Goal: Task Accomplishment & Management: Complete application form

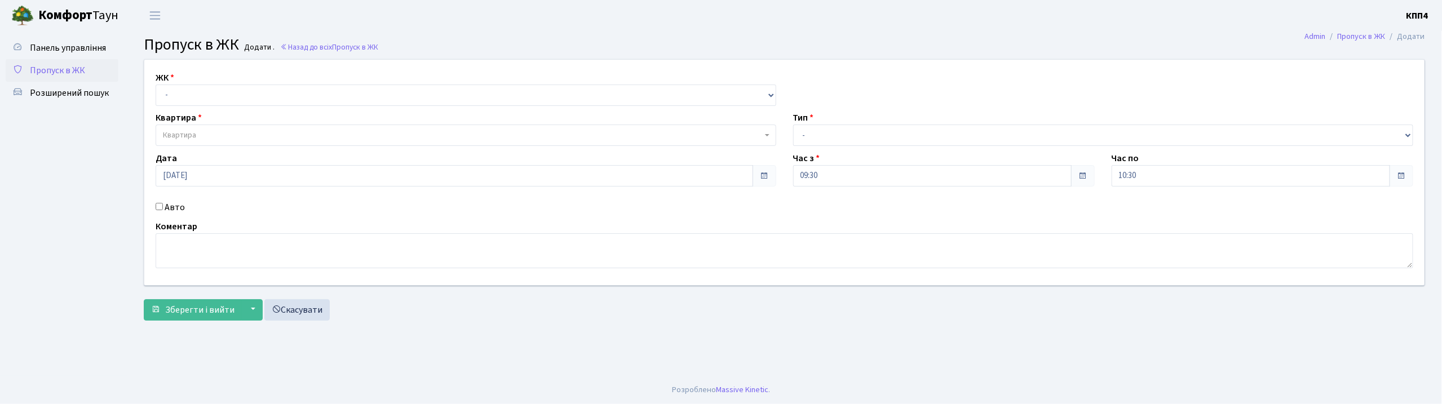
click at [160, 208] on input "Авто" at bounding box center [159, 206] width 7 height 7
checkbox input "true"
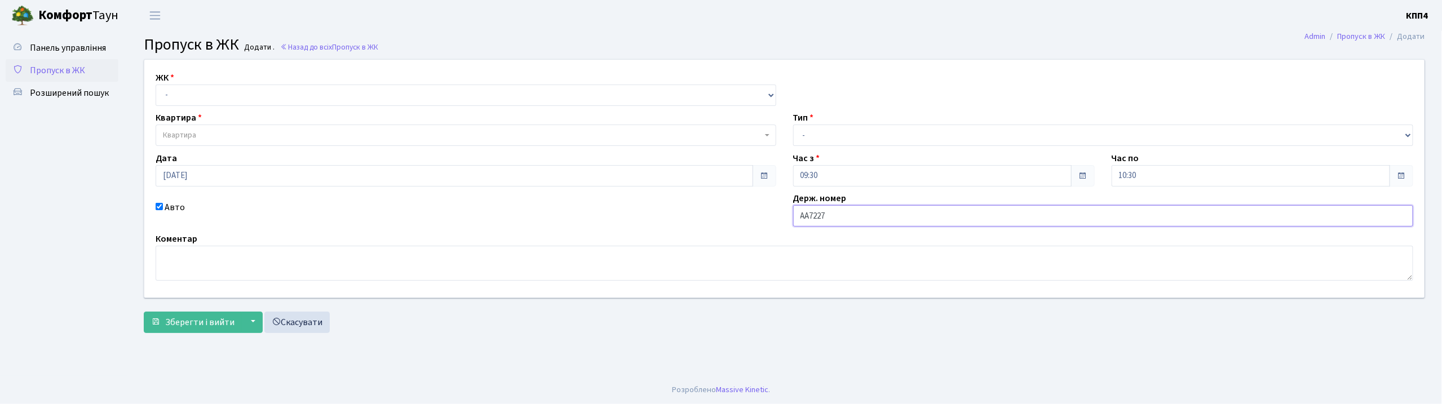
type input "АА7227СА"
click at [162, 95] on select "- КТ, вул. Регенераторна, 4 КТ2, просп. Соборності, 17 КТ3, вул. Березнева, 16 …" at bounding box center [466, 95] width 621 height 21
select select "295"
click at [156, 85] on select "- КТ, вул. Регенераторна, 4 КТ2, просп. Соборності, 17 КТ3, вул. Березнева, 16 …" at bounding box center [466, 95] width 621 height 21
select select
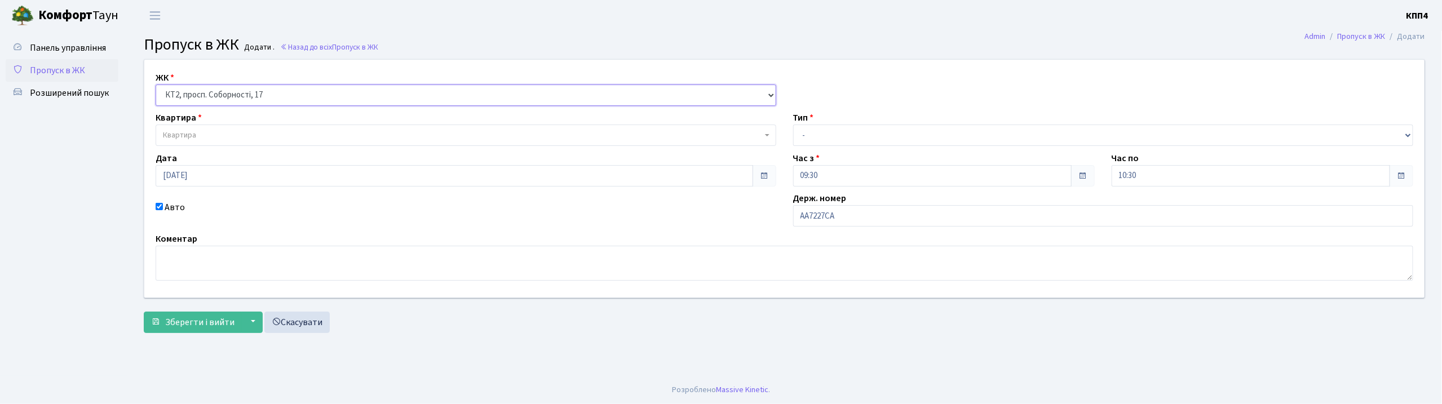
click at [181, 102] on select "- КТ, вул. Регенераторна, 4 КТ2, просп. Соборності, 17 КТ3, вул. Березнева, 16 …" at bounding box center [466, 95] width 621 height 21
select select "271"
click at [156, 85] on select "- КТ, вул. Регенераторна, 4 КТ2, просп. Соборності, 17 КТ3, вул. Березнева, 16 …" at bounding box center [466, 95] width 621 height 21
select select
click at [176, 136] on span "Квартира" at bounding box center [179, 135] width 33 height 11
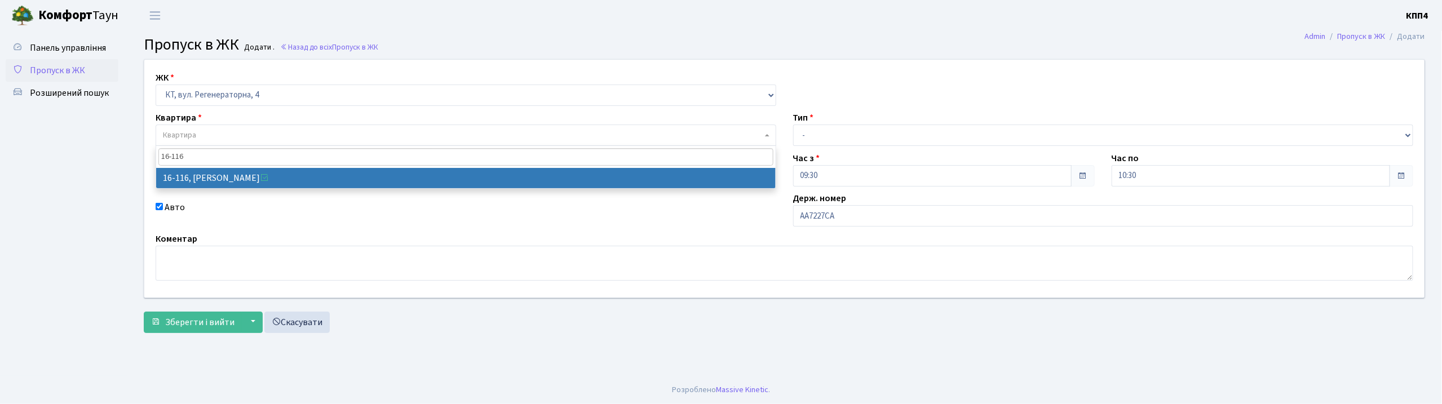
type input "16-116"
select select "8677"
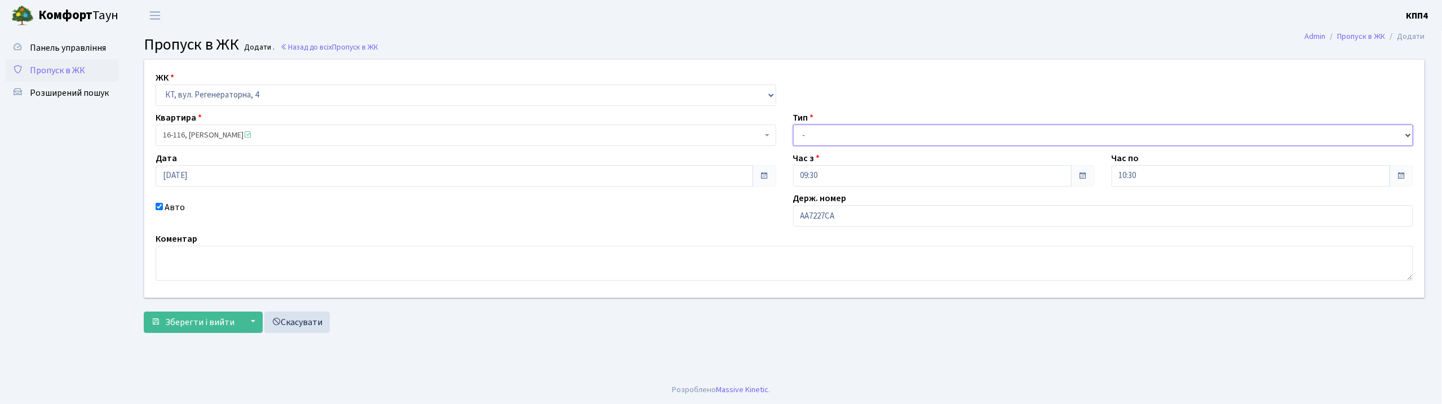
click at [861, 130] on select "- Доставка Таксі Гості Сервіс" at bounding box center [1103, 135] width 621 height 21
select select "2"
click at [793, 125] on select "- Доставка Таксі Гості Сервіс" at bounding box center [1103, 135] width 621 height 21
drag, startPoint x: 192, startPoint y: 331, endPoint x: 202, endPoint y: 326, distance: 11.6
click at [195, 328] on button "Зберегти і вийти" at bounding box center [193, 322] width 98 height 21
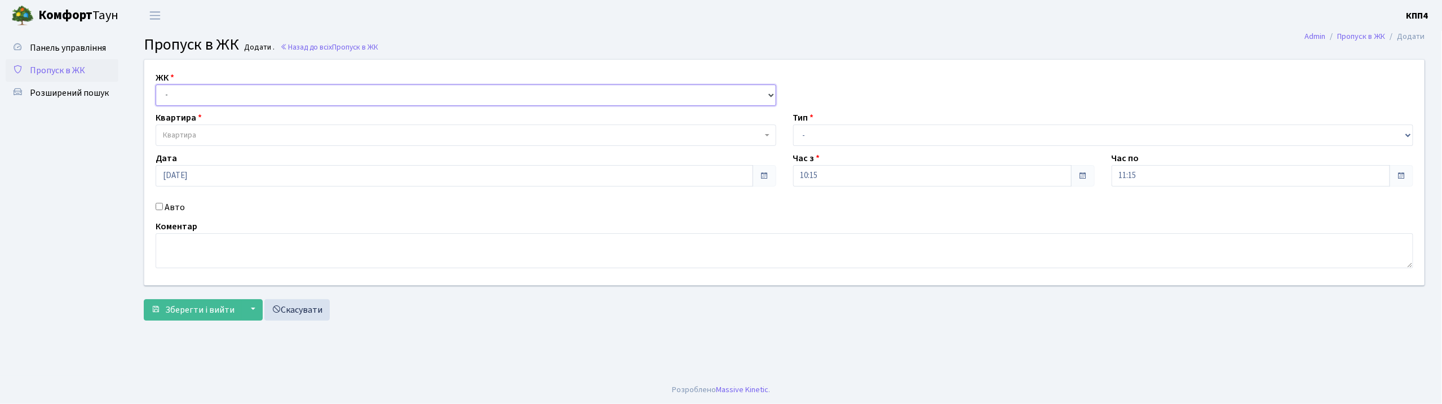
click at [186, 87] on select "- КТ, вул. Регенераторна, 4 КТ2, просп. Соборності, 17 КТ3, вул. Березнева, 16 …" at bounding box center [466, 95] width 621 height 21
select select "271"
click at [156, 85] on select "- КТ, вул. Регенераторна, 4 КТ2, просп. Соборності, 17 КТ3, вул. Березнева, 16 …" at bounding box center [466, 95] width 621 height 21
select select
click at [173, 130] on span "Квартира" at bounding box center [179, 135] width 33 height 11
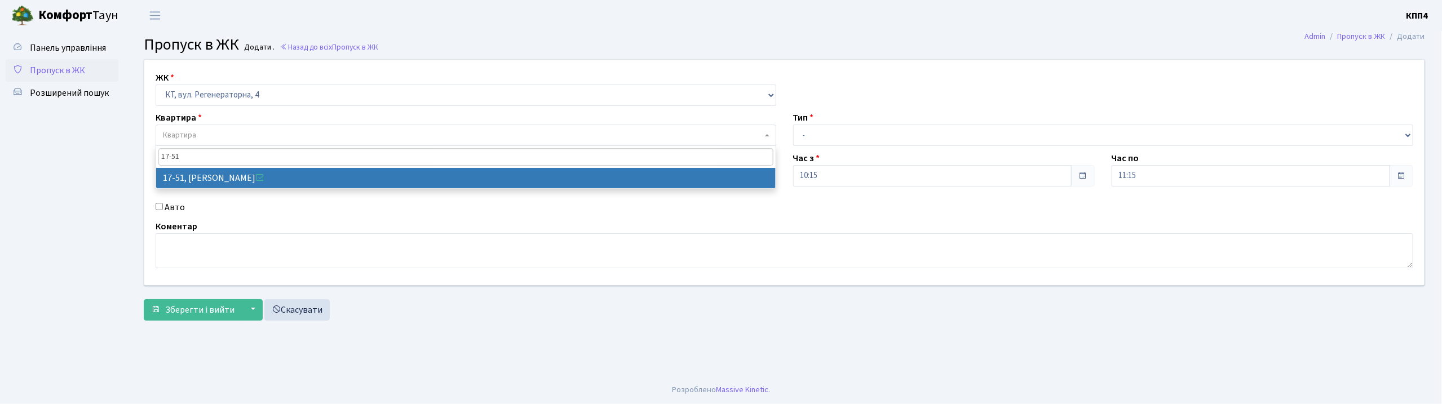
type input "17-51"
select select "9005"
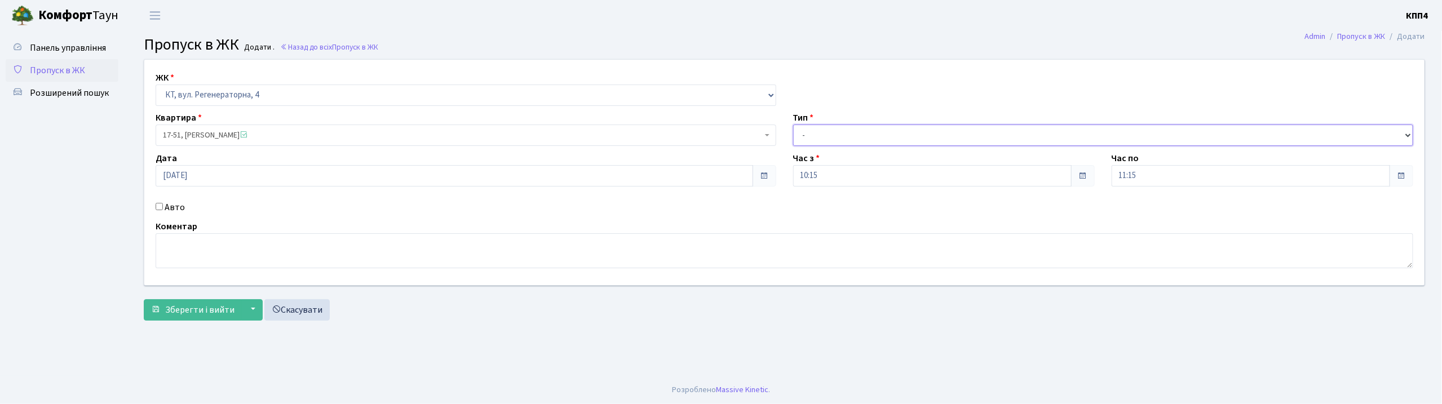
click at [828, 141] on select "- Доставка Таксі Гості Сервіс" at bounding box center [1103, 135] width 621 height 21
select select "3"
click at [793, 125] on select "- Доставка Таксі Гості Сервіс" at bounding box center [1103, 135] width 621 height 21
click at [204, 307] on span "Зберегти і вийти" at bounding box center [199, 310] width 69 height 12
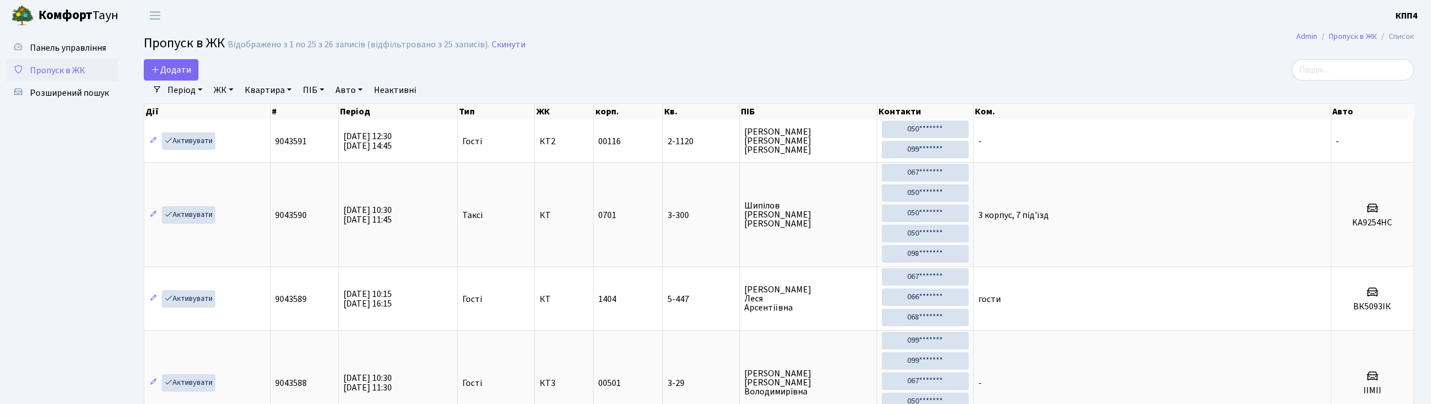
select select "25"
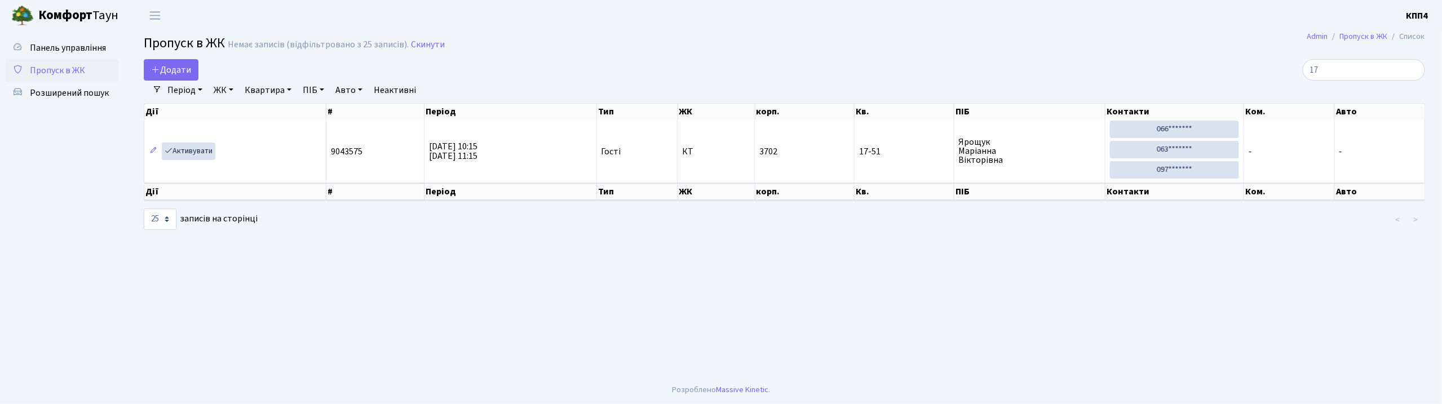
type input "1"
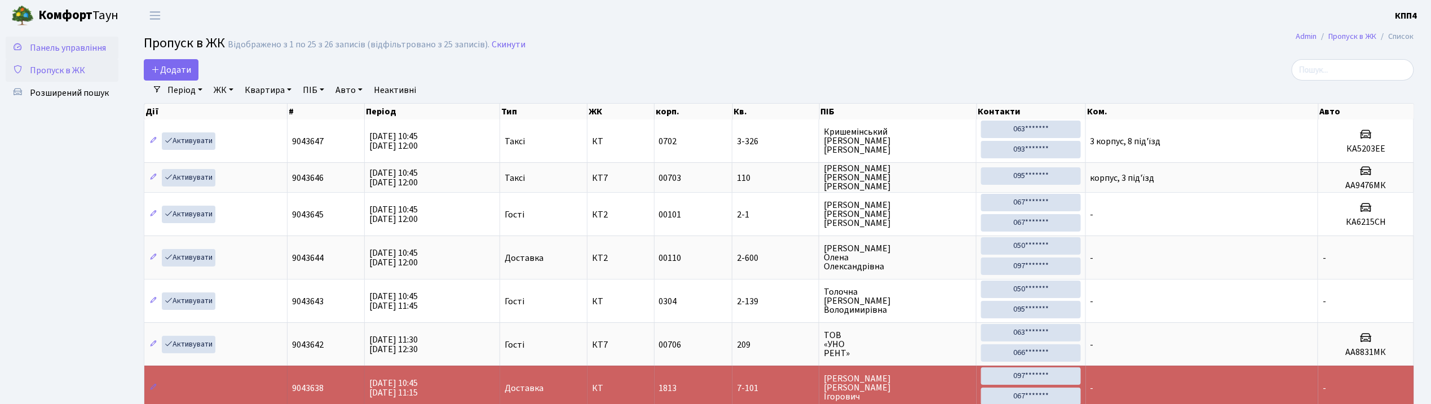
click at [72, 48] on span "Панель управління" at bounding box center [68, 48] width 76 height 12
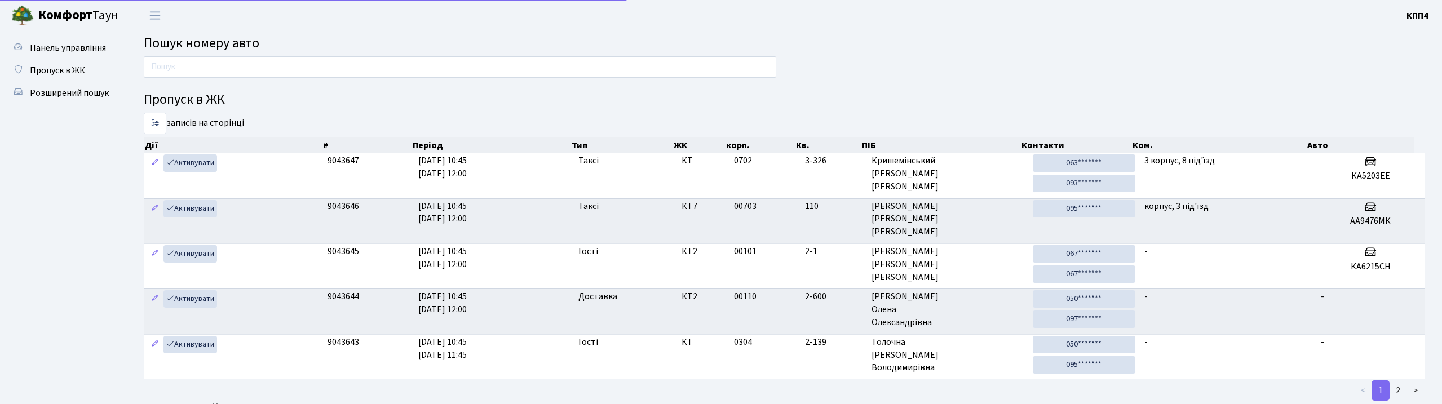
click at [173, 73] on input "text" at bounding box center [460, 66] width 633 height 21
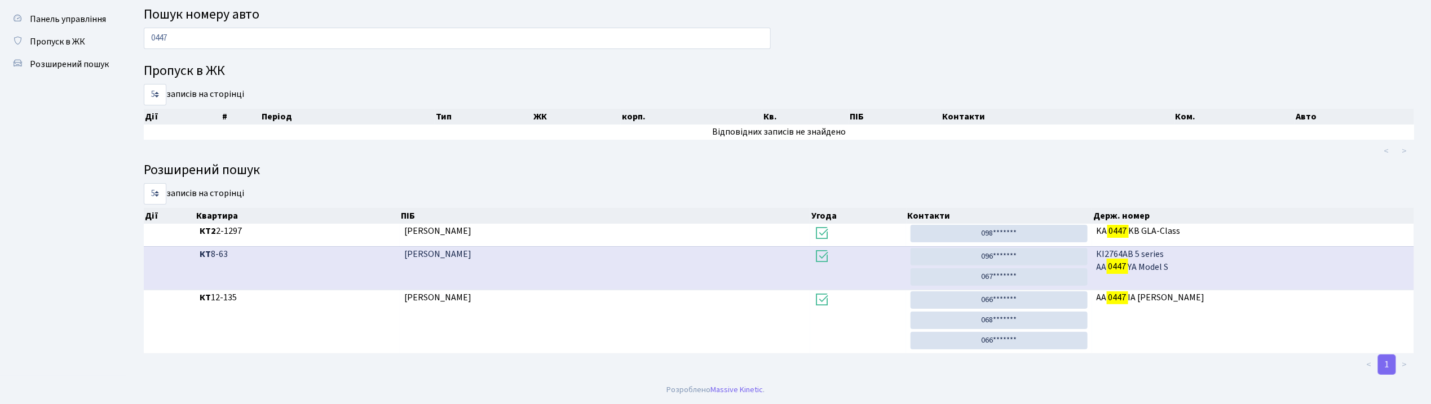
scroll to position [30, 0]
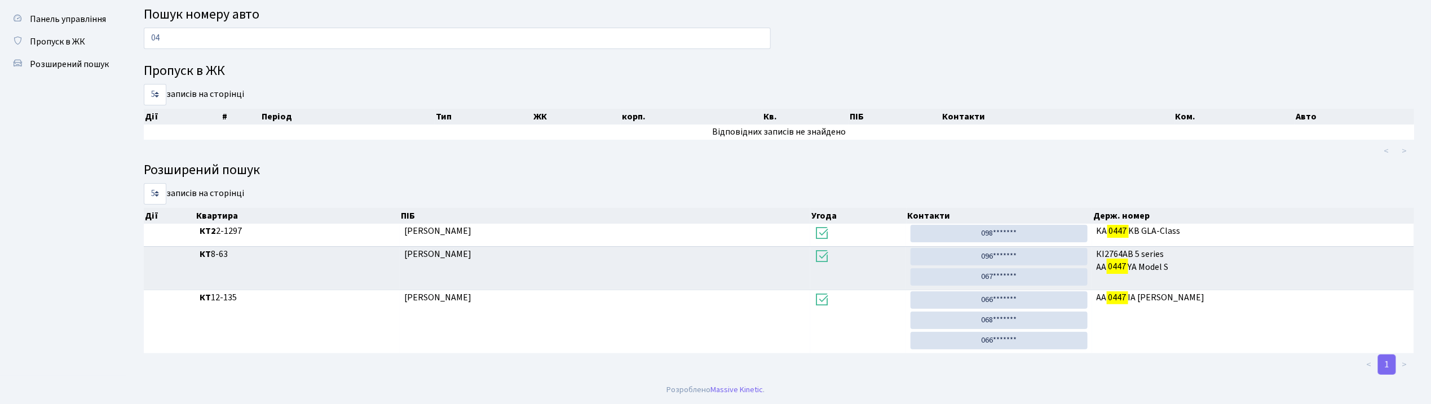
type input "0"
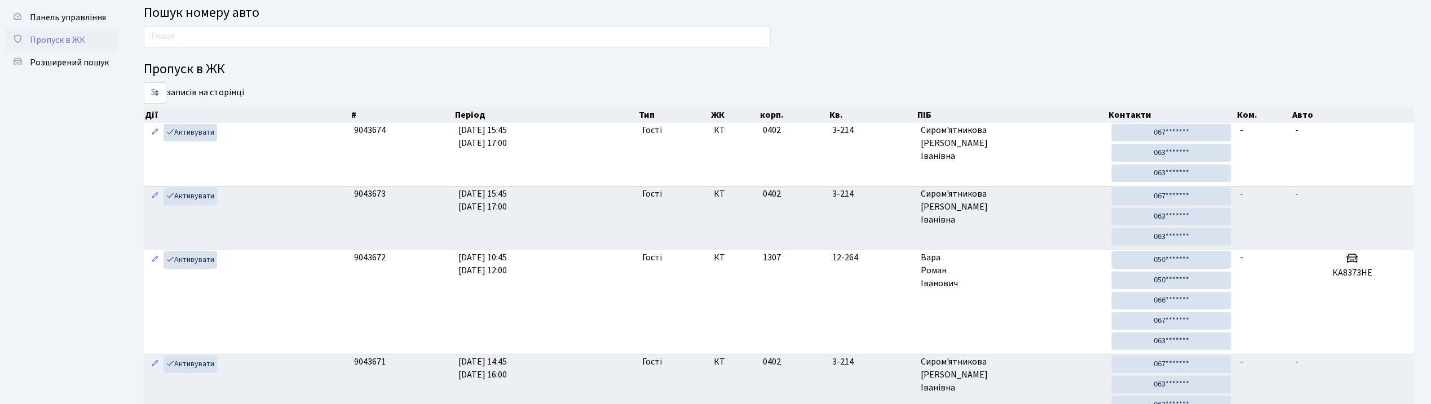
click at [55, 37] on span "Пропуск в ЖК" at bounding box center [57, 40] width 55 height 12
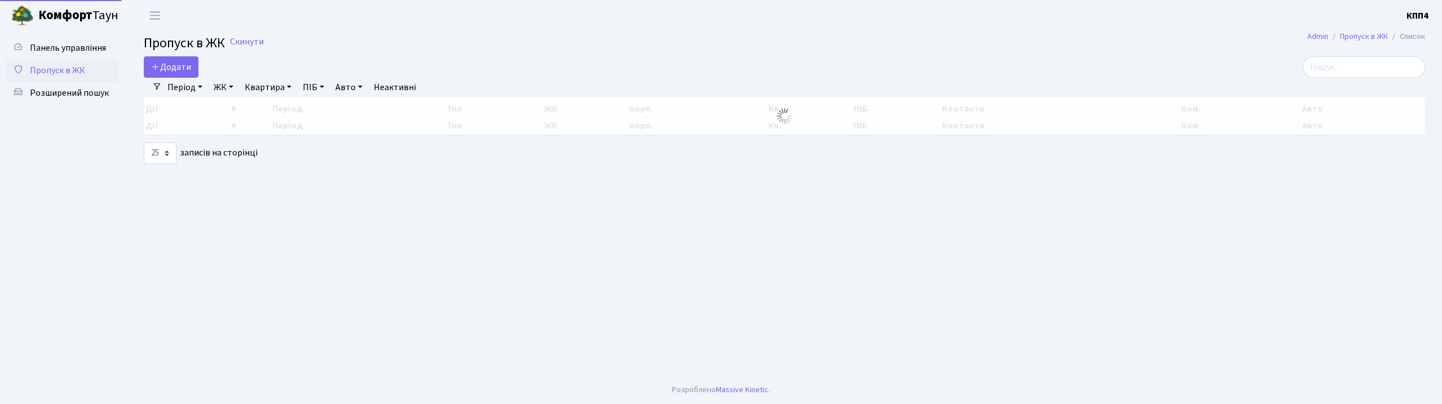
select select "25"
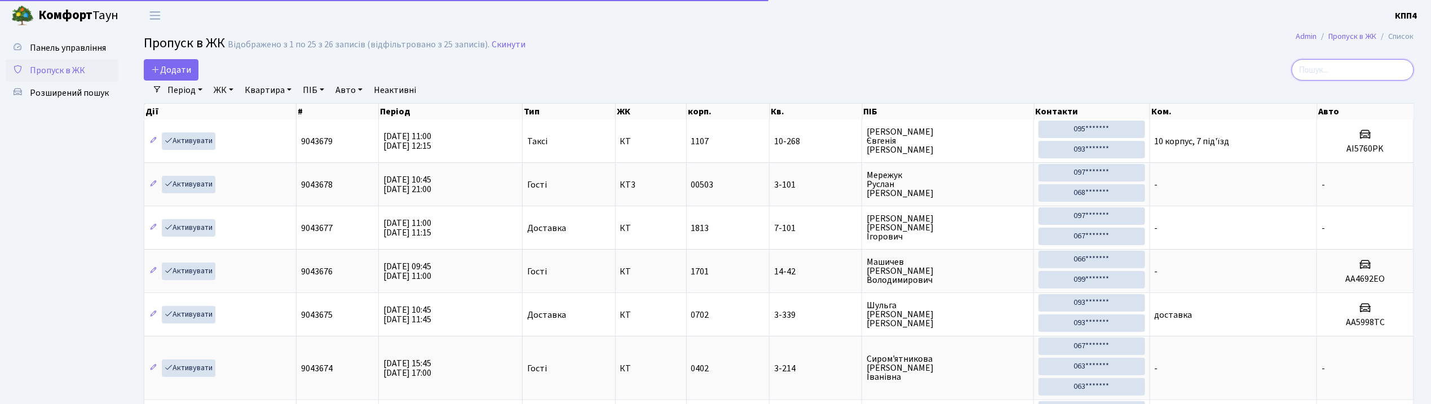
click at [1352, 70] on input "search" at bounding box center [1353, 69] width 122 height 21
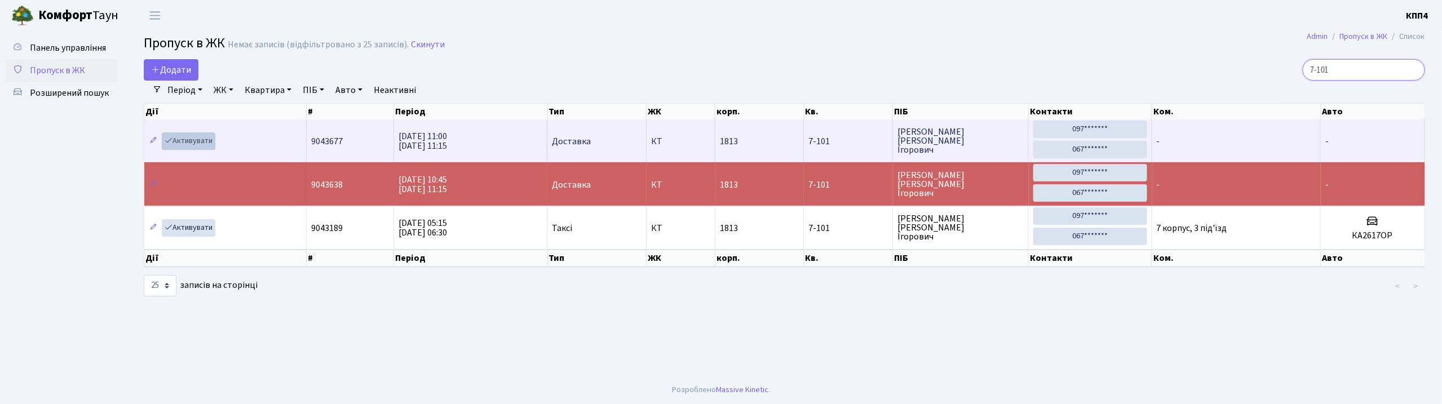
type input "7-101"
click at [188, 139] on link "Активувати" at bounding box center [189, 140] width 54 height 17
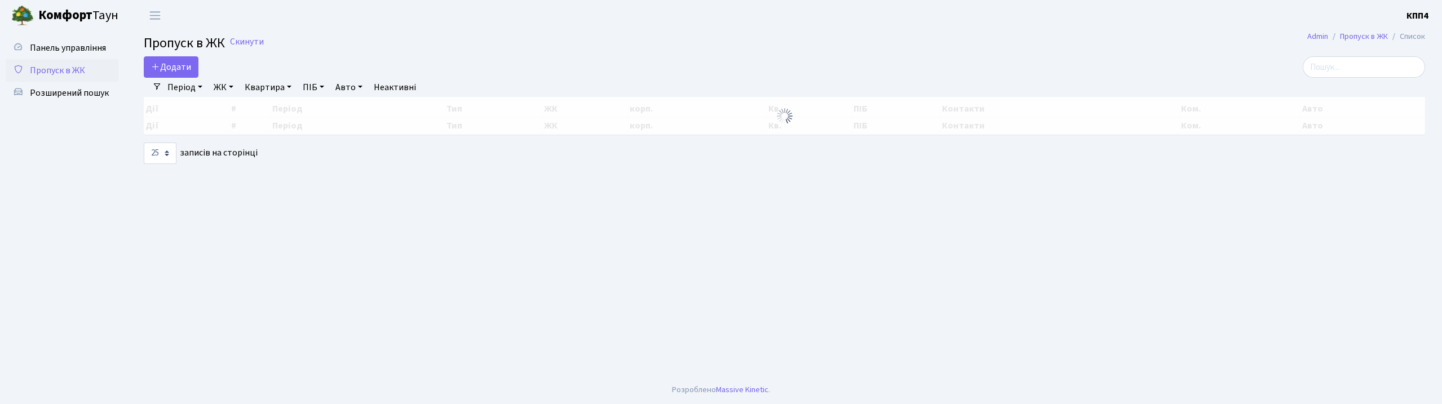
select select "25"
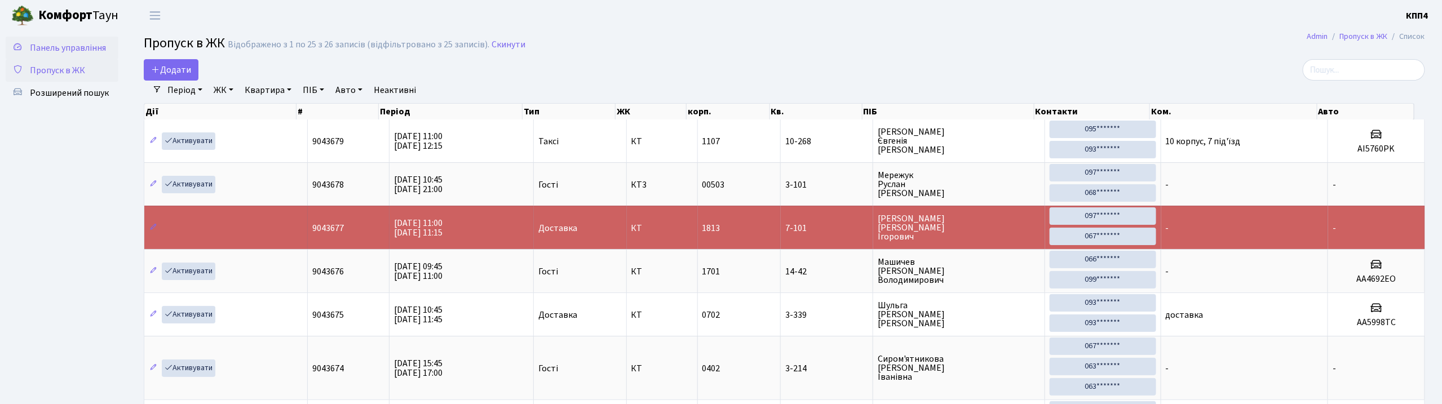
click at [61, 46] on span "Панель управління" at bounding box center [68, 48] width 76 height 12
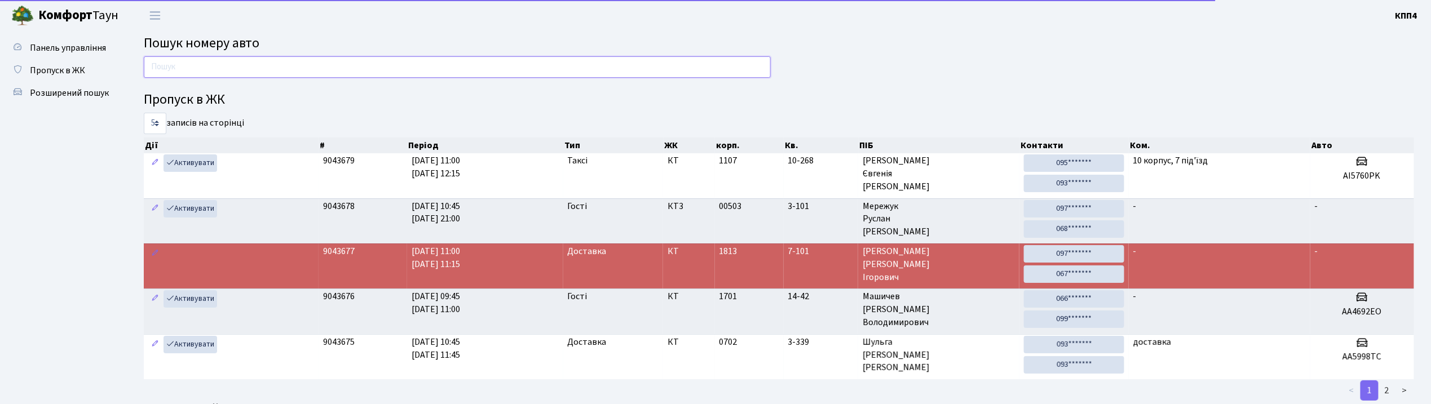
drag, startPoint x: 0, startPoint y: 0, endPoint x: 185, endPoint y: 61, distance: 194.9
click at [185, 61] on input "text" at bounding box center [457, 66] width 627 height 21
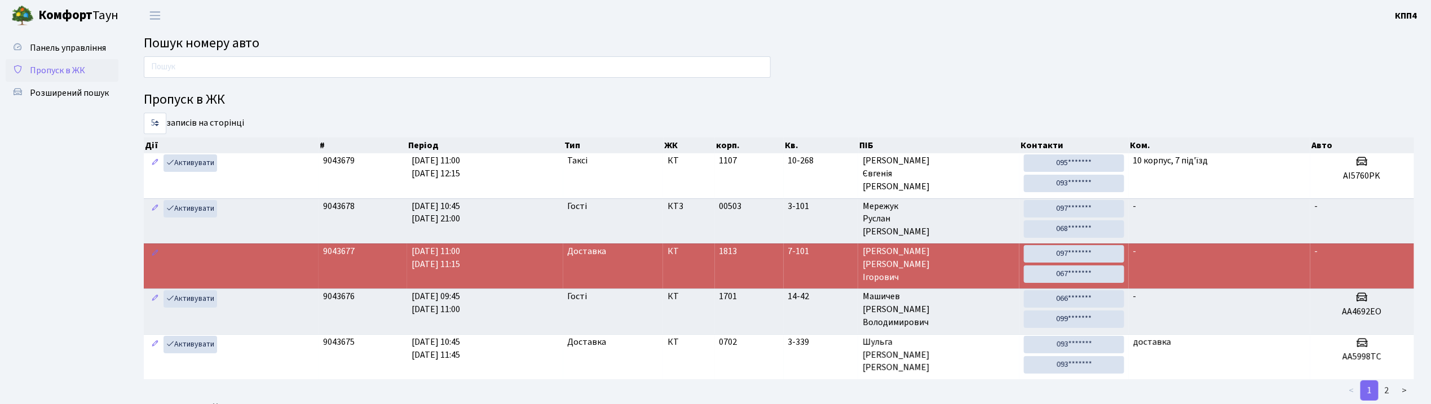
click at [58, 66] on span "Пропуск в ЖК" at bounding box center [57, 70] width 55 height 12
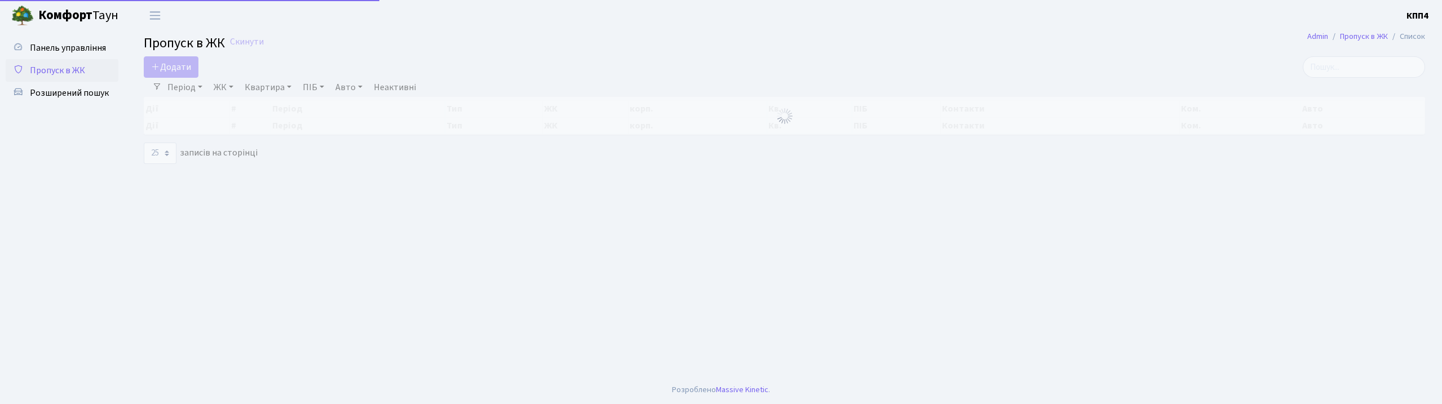
select select "25"
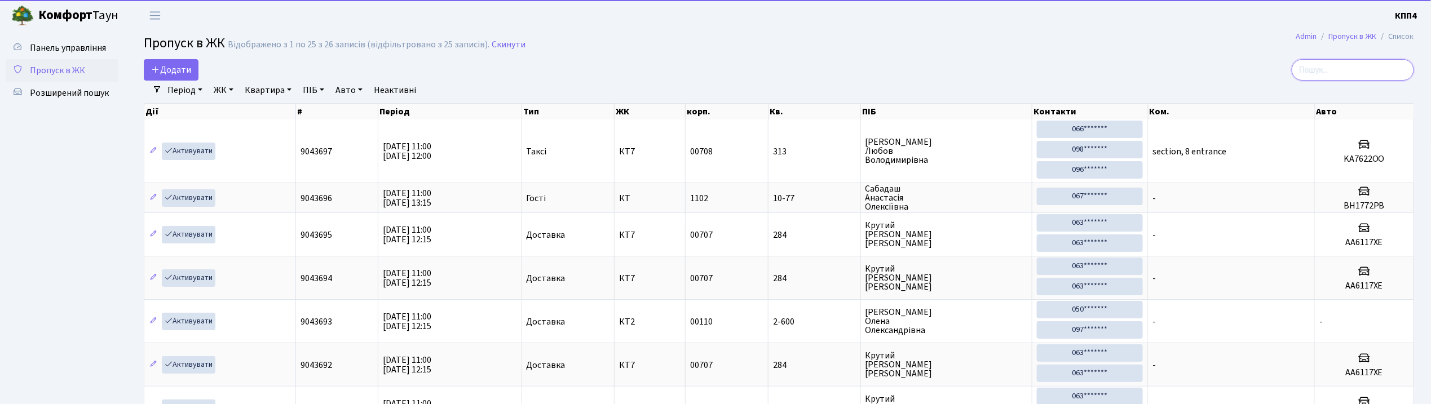
click at [1364, 67] on input "search" at bounding box center [1353, 69] width 122 height 21
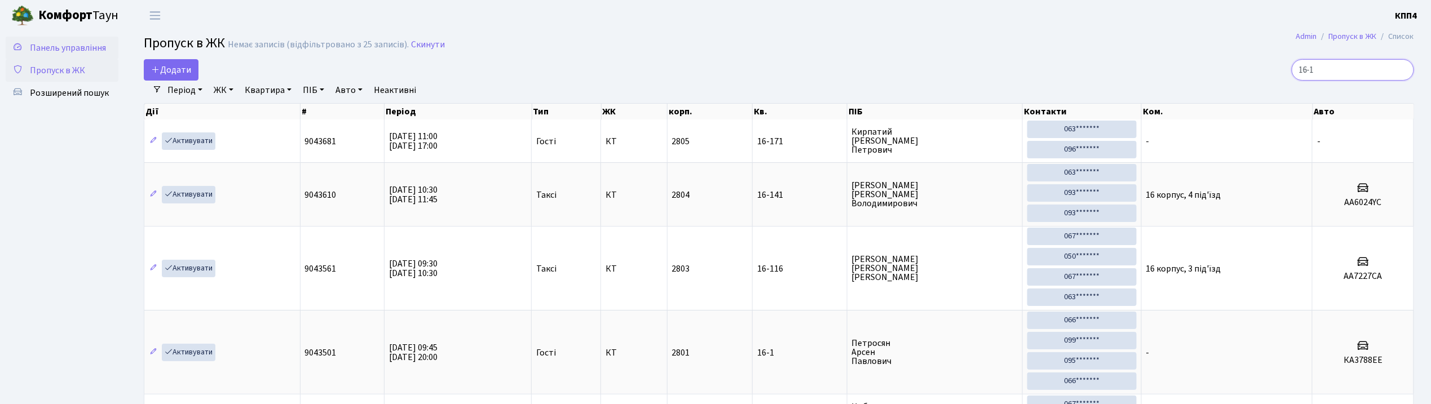
type input "16-1"
click at [79, 48] on span "Панель управління" at bounding box center [68, 48] width 76 height 12
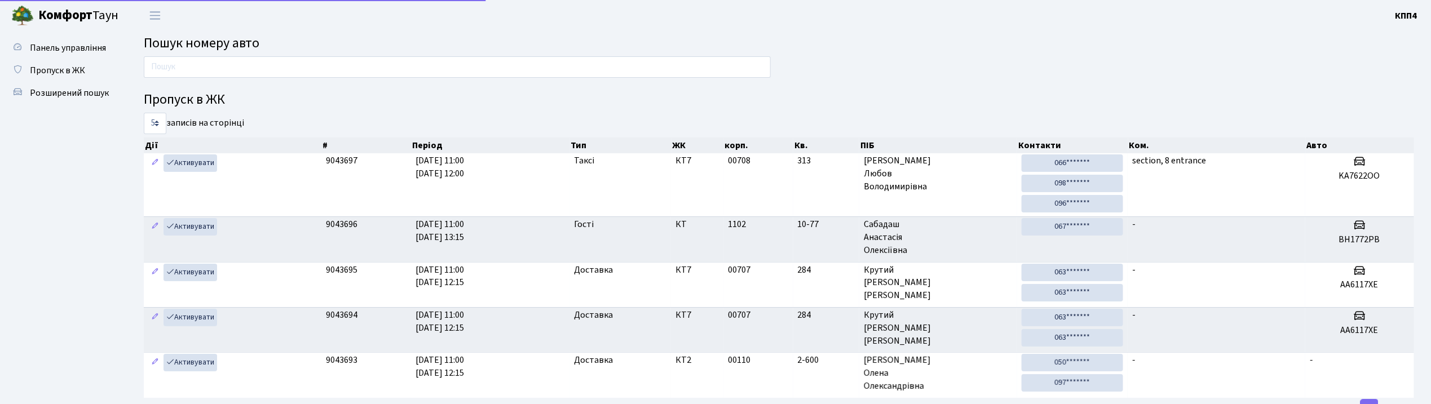
drag, startPoint x: 170, startPoint y: 55, endPoint x: 178, endPoint y: 62, distance: 11.2
click at [170, 55] on main "Пошук номеру авто Пропуск в ЖК 5 10 25 50 записів на сторінці Дії # Період Тип …" at bounding box center [779, 275] width 1304 height 488
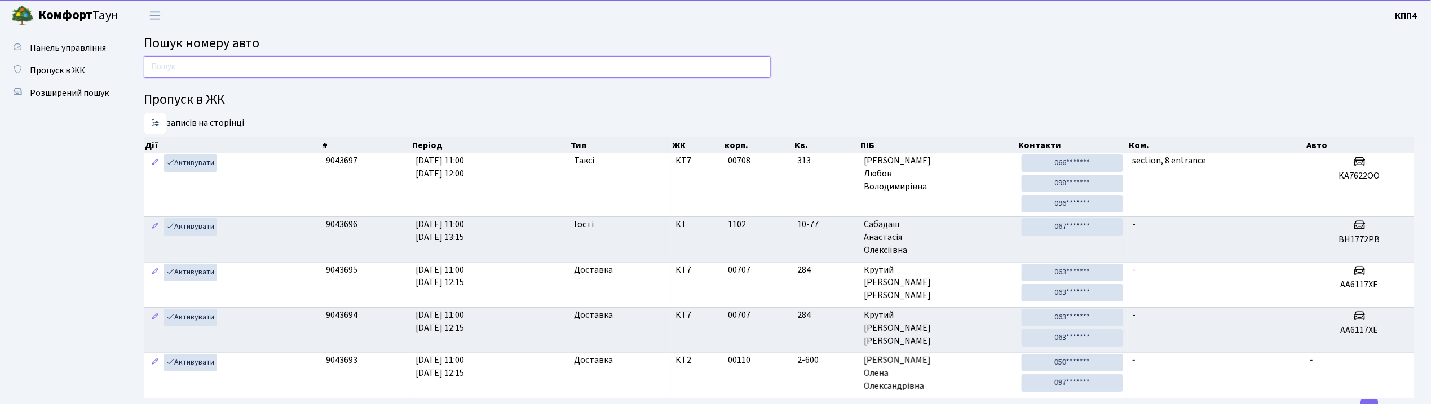
click at [186, 64] on input "text" at bounding box center [457, 66] width 627 height 21
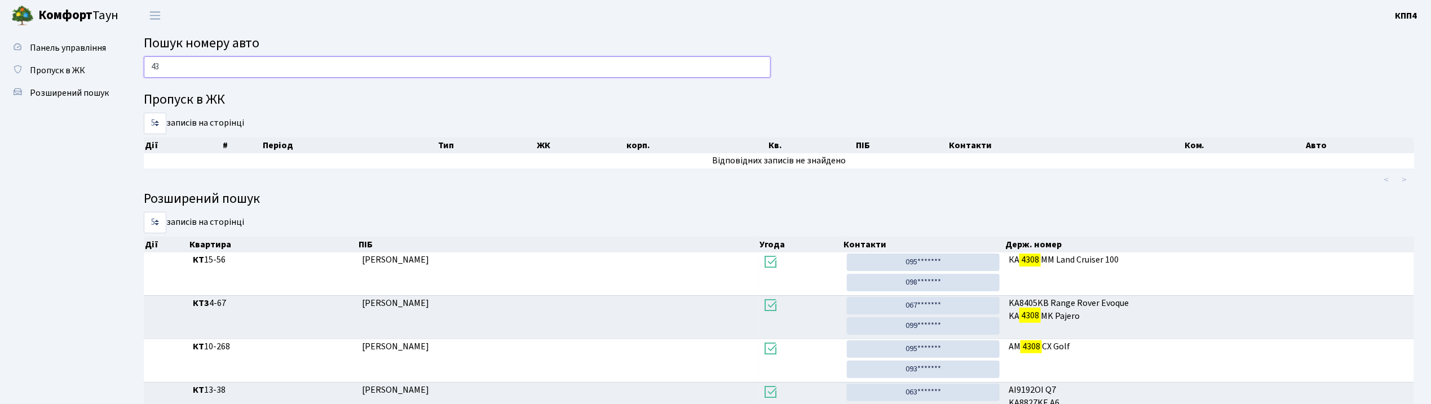
type input "4"
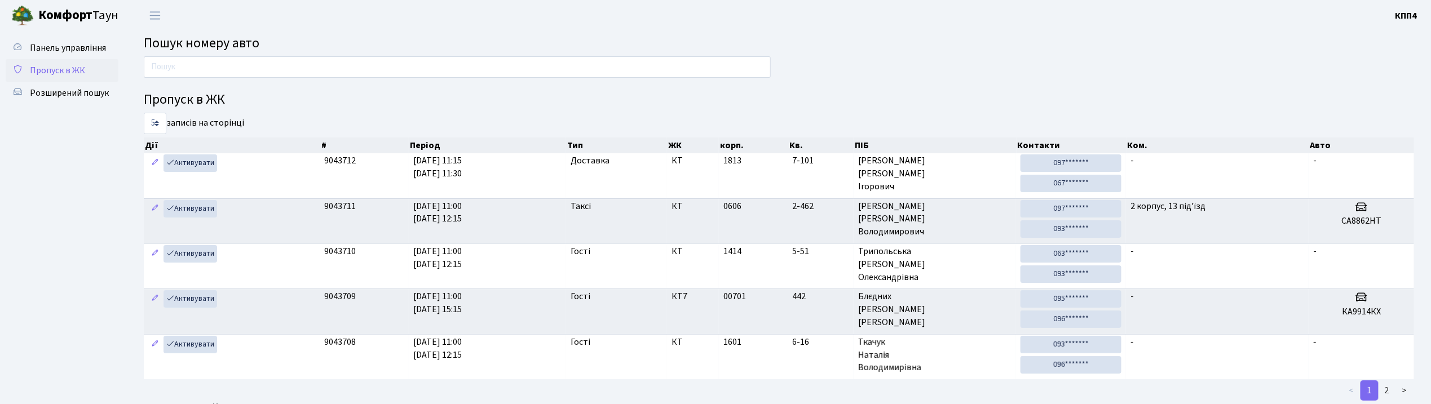
click at [55, 70] on span "Пропуск в ЖК" at bounding box center [57, 70] width 55 height 12
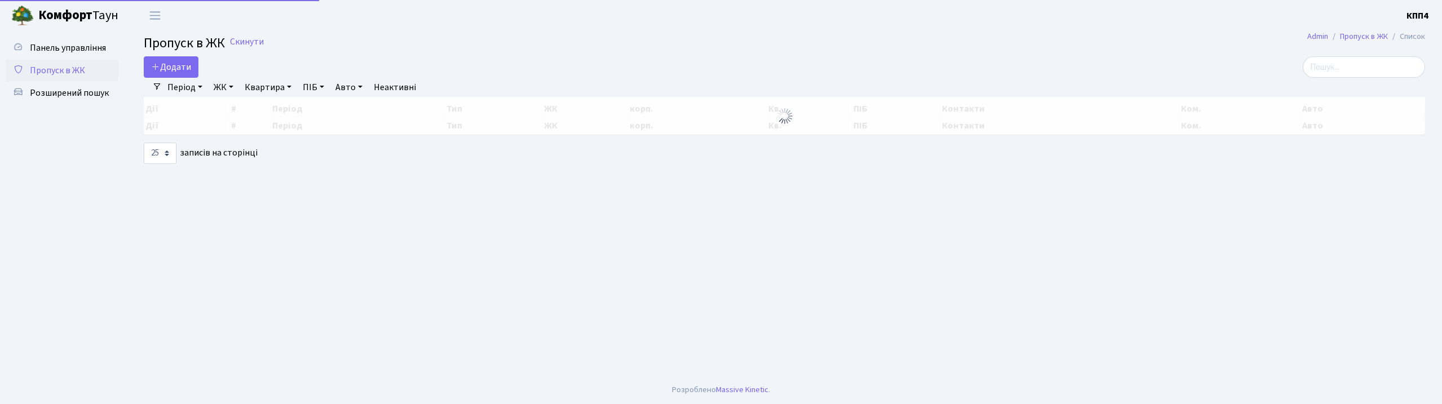
select select "25"
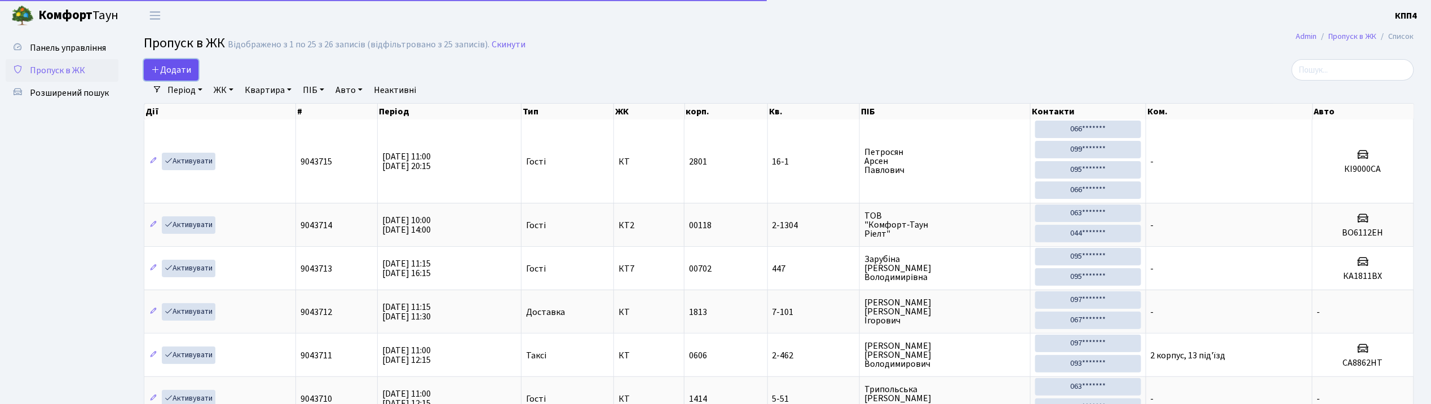
click at [191, 70] on span "Додати" at bounding box center [171, 70] width 40 height 12
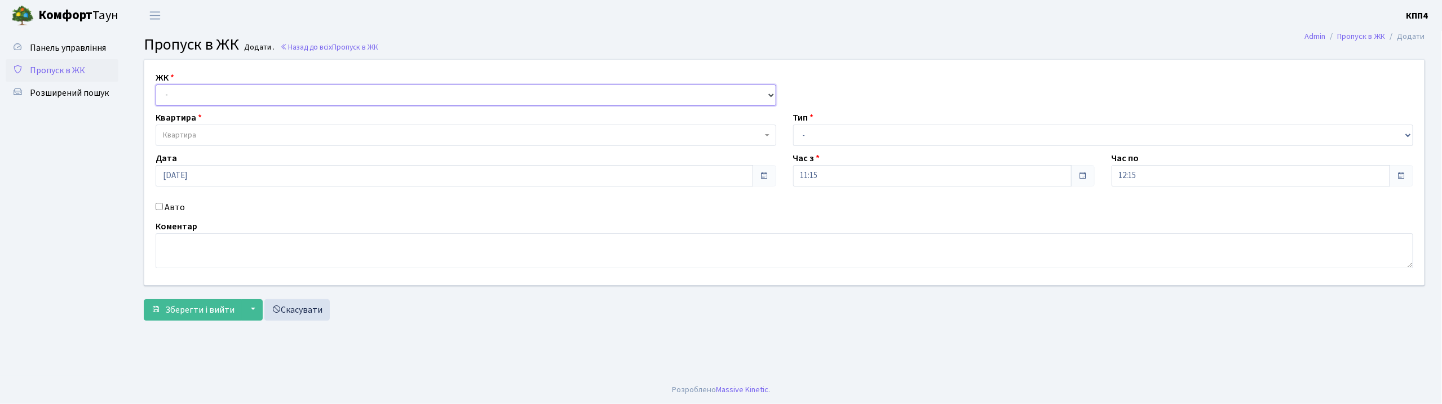
drag, startPoint x: 173, startPoint y: 100, endPoint x: 178, endPoint y: 105, distance: 7.2
click at [174, 100] on select "- КТ, вул. Регенераторна, 4 КТ2, просп. Соборності, 17 КТ3, вул. Березнева, 16 …" at bounding box center [466, 95] width 621 height 21
select select "271"
click at [156, 85] on select "- КТ, вул. Регенераторна, 4 КТ2, просп. Соборності, 17 КТ3, вул. Березнева, 16 …" at bounding box center [466, 95] width 621 height 21
select select
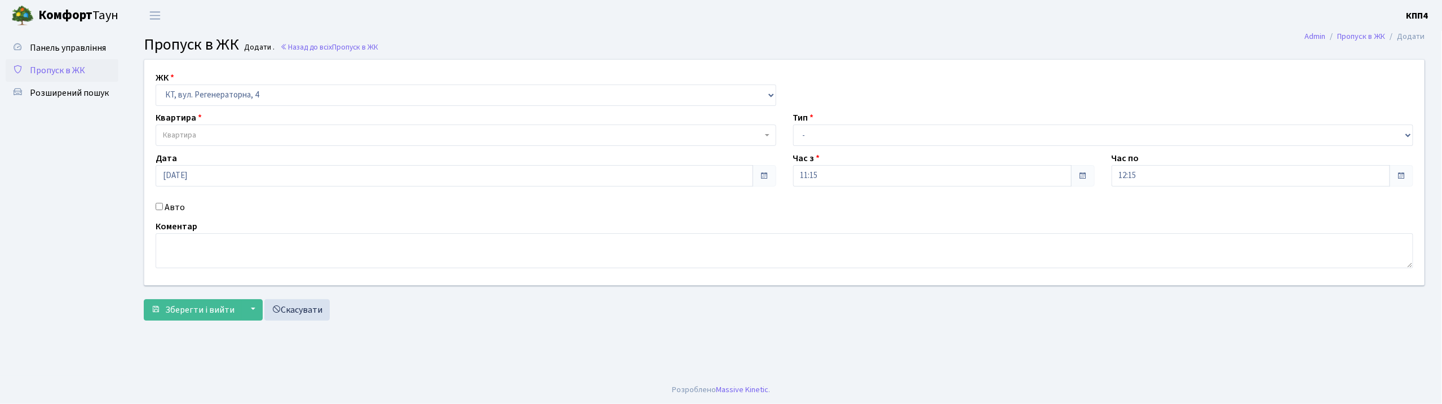
click at [177, 134] on span "Квартира" at bounding box center [179, 135] width 33 height 11
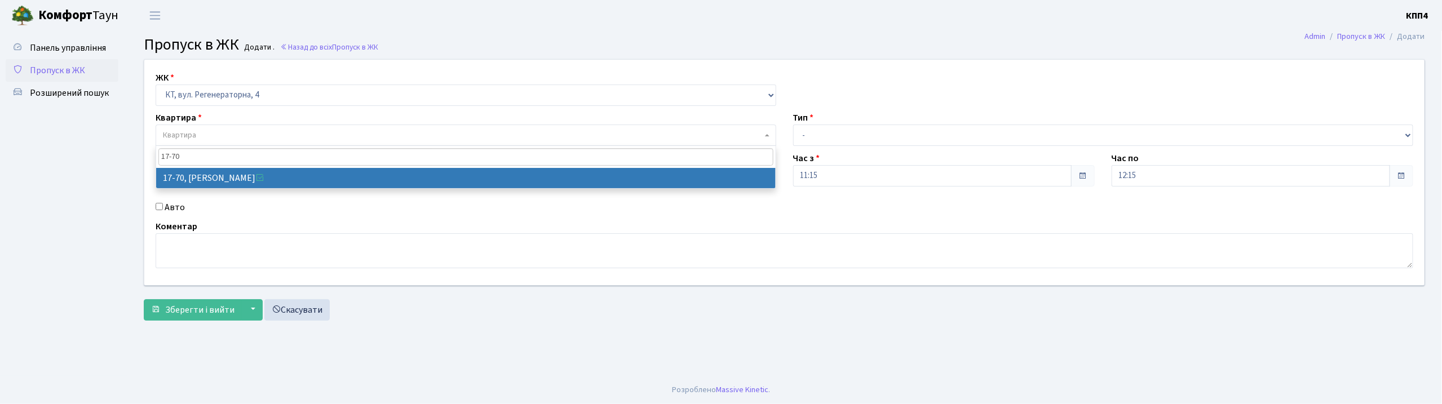
type input "17-70"
select select "9024"
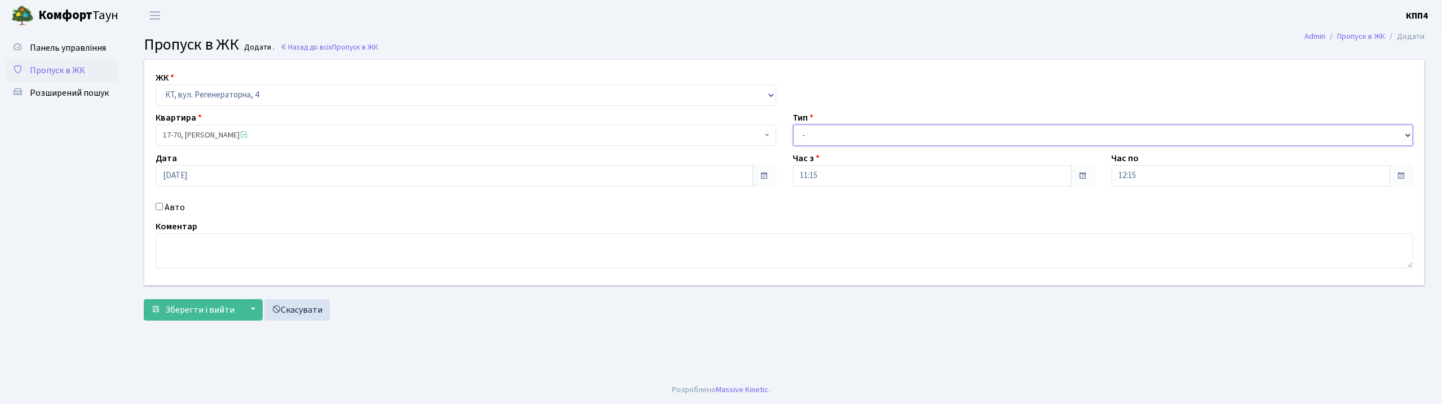
drag, startPoint x: 869, startPoint y: 136, endPoint x: 868, endPoint y: 144, distance: 8.0
click at [869, 138] on select "- Доставка Таксі Гості Сервіс" at bounding box center [1103, 135] width 621 height 21
select select "1"
click at [793, 125] on select "- Доставка Таксі Гості Сервіс" at bounding box center [1103, 135] width 621 height 21
click at [192, 319] on button "Зберегти і вийти" at bounding box center [193, 309] width 98 height 21
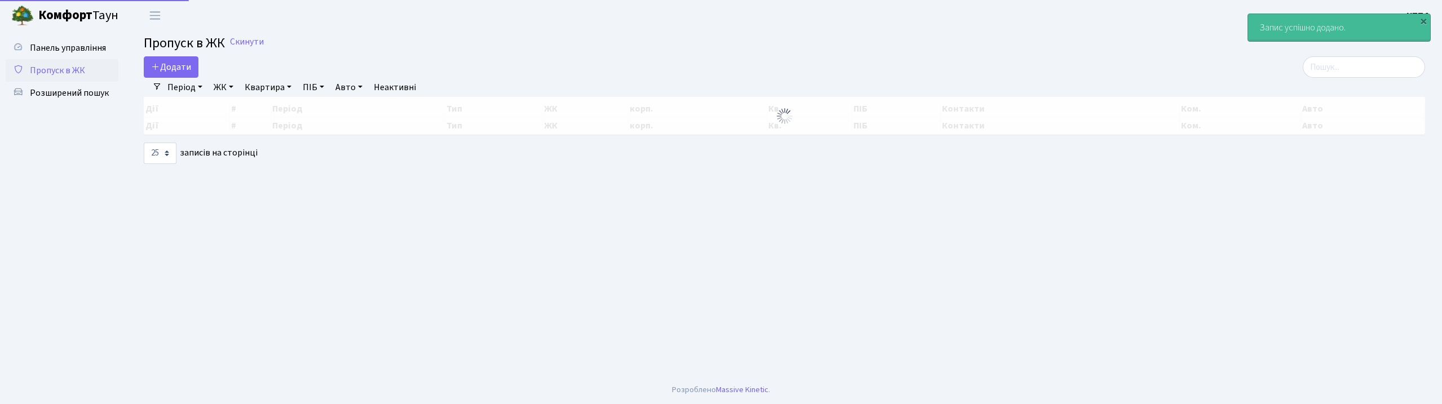
select select "25"
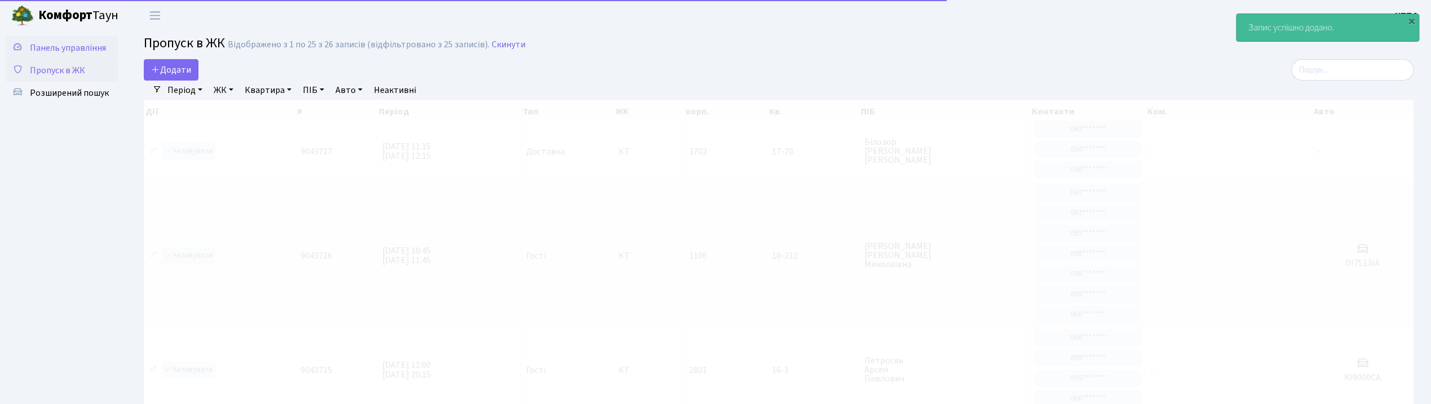
click at [89, 46] on span "Панель управління" at bounding box center [68, 48] width 76 height 12
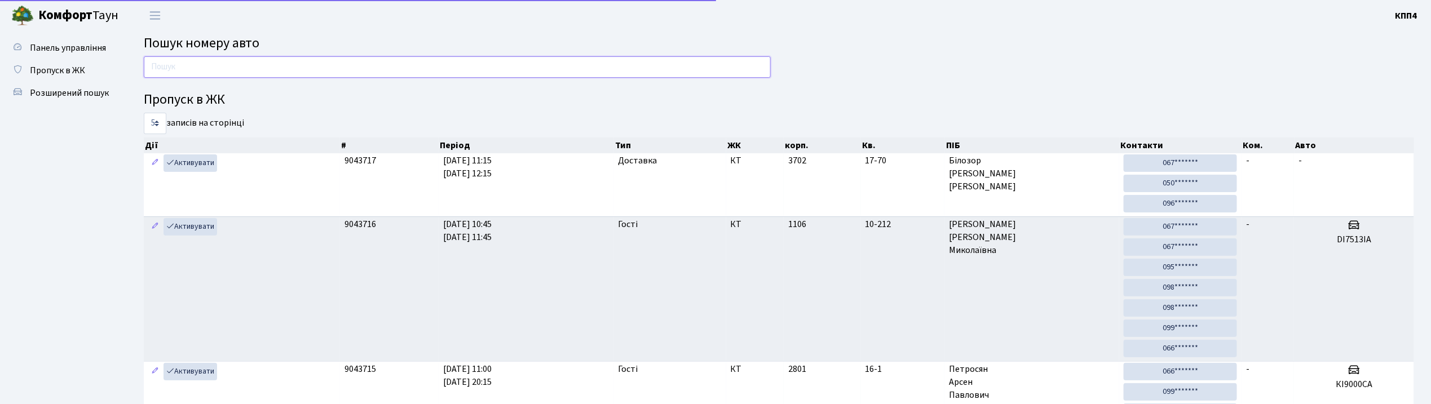
click at [194, 70] on input "text" at bounding box center [457, 66] width 627 height 21
